Goal: Find specific page/section: Find specific page/section

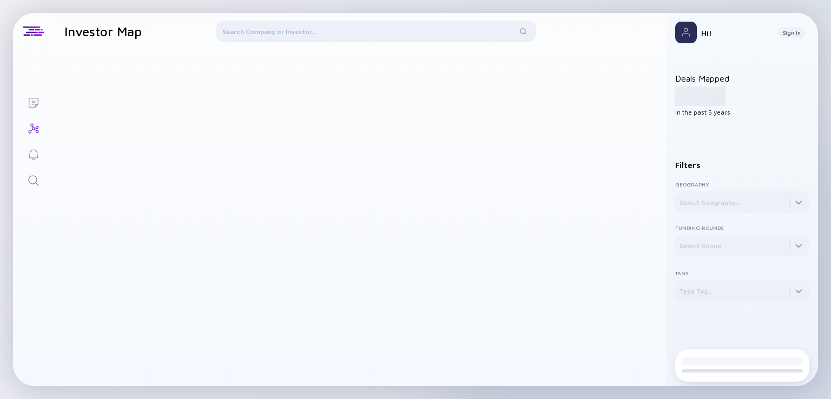
click at [328, 23] on div at bounding box center [376, 34] width 320 height 26
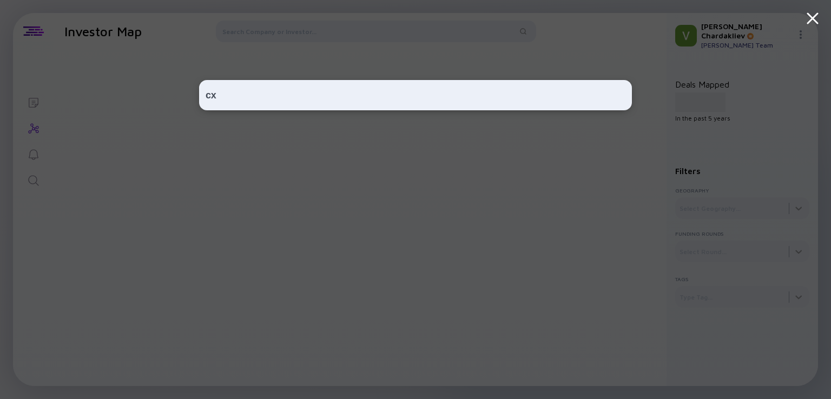
type input "с"
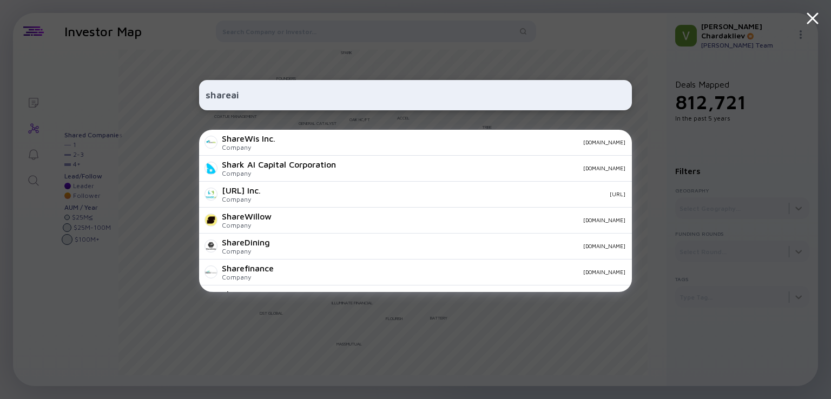
type input "shareai"
drag, startPoint x: 291, startPoint y: 101, endPoint x: 184, endPoint y: 102, distance: 107.1
click at [184, 102] on div "shareai ShareWis Inc. Company [DOMAIN_NAME] Shark AI Capital Corporation Compan…" at bounding box center [415, 199] width 831 height 399
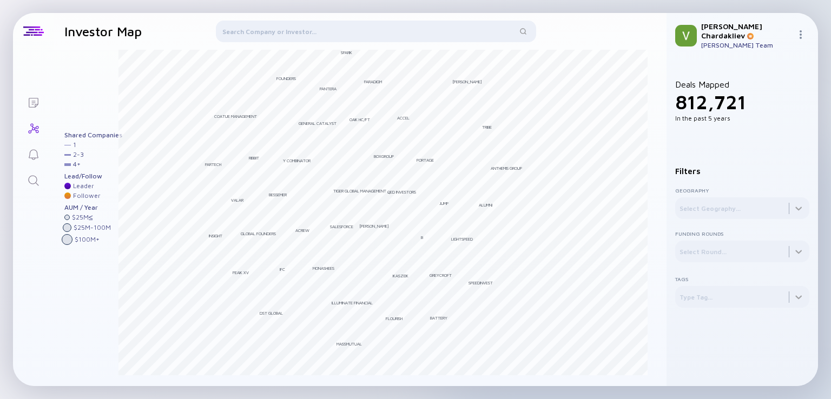
click at [235, 37] on div at bounding box center [376, 34] width 320 height 26
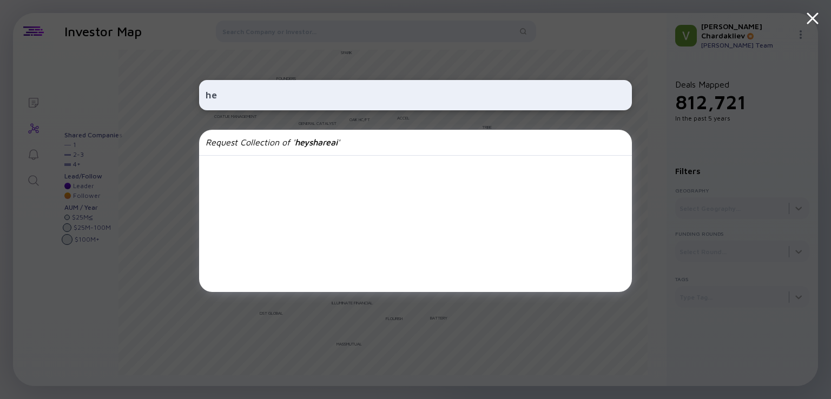
type input "h"
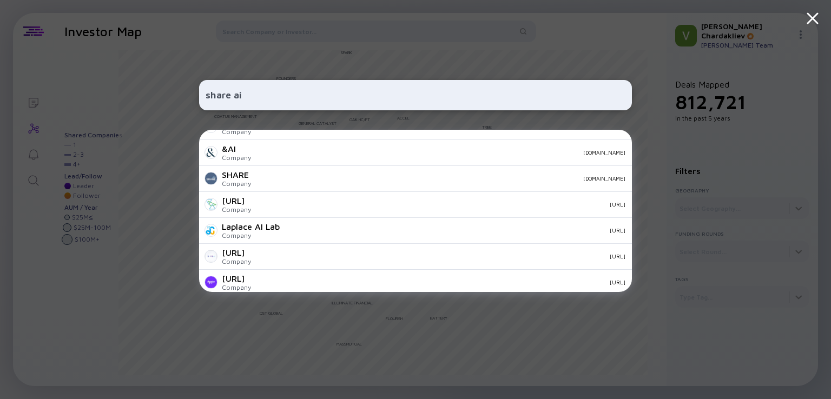
scroll to position [56, 0]
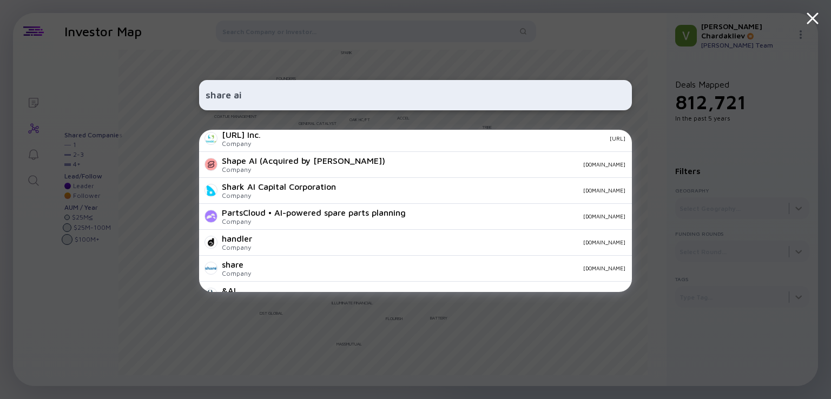
click at [276, 88] on div "share ai" at bounding box center [415, 95] width 433 height 30
click at [273, 93] on input "share ai" at bounding box center [416, 94] width 420 height 19
type input "о"
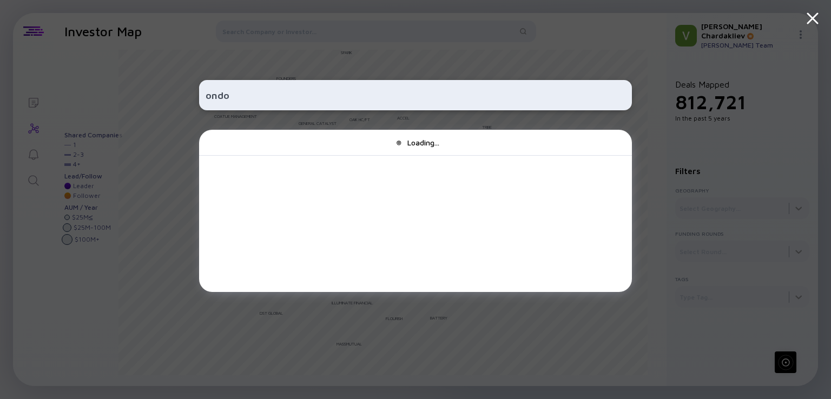
scroll to position [0, 0]
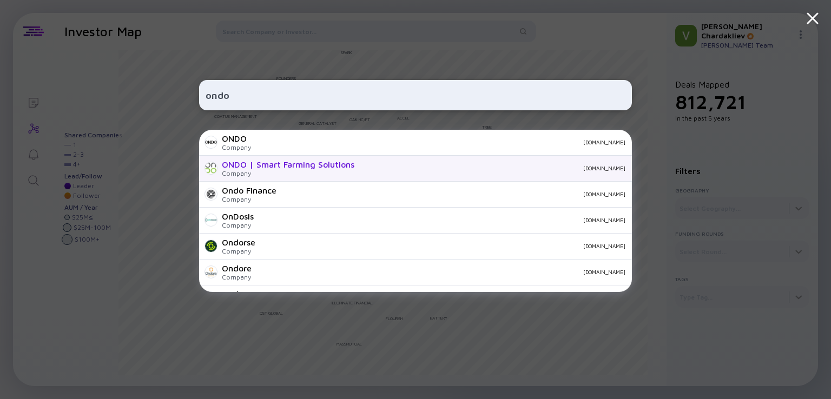
type input "ondo"
click at [249, 161] on div "ONDO | Smart Farming Solutions" at bounding box center [288, 165] width 133 height 10
